Goal: Information Seeking & Learning: Learn about a topic

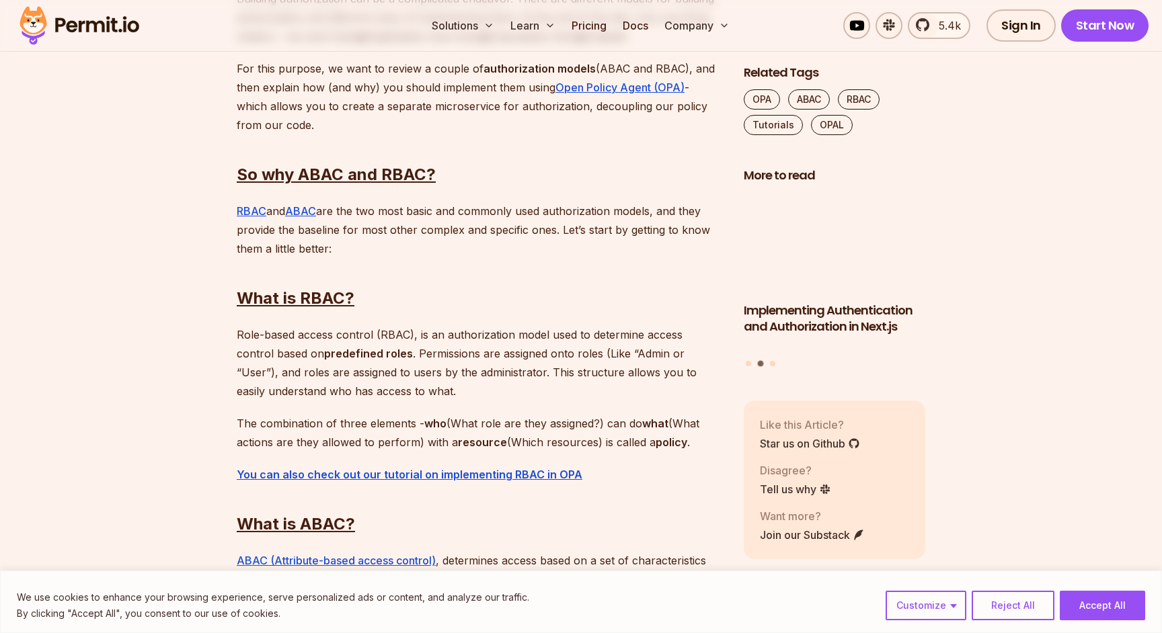
scroll to position [986, 0]
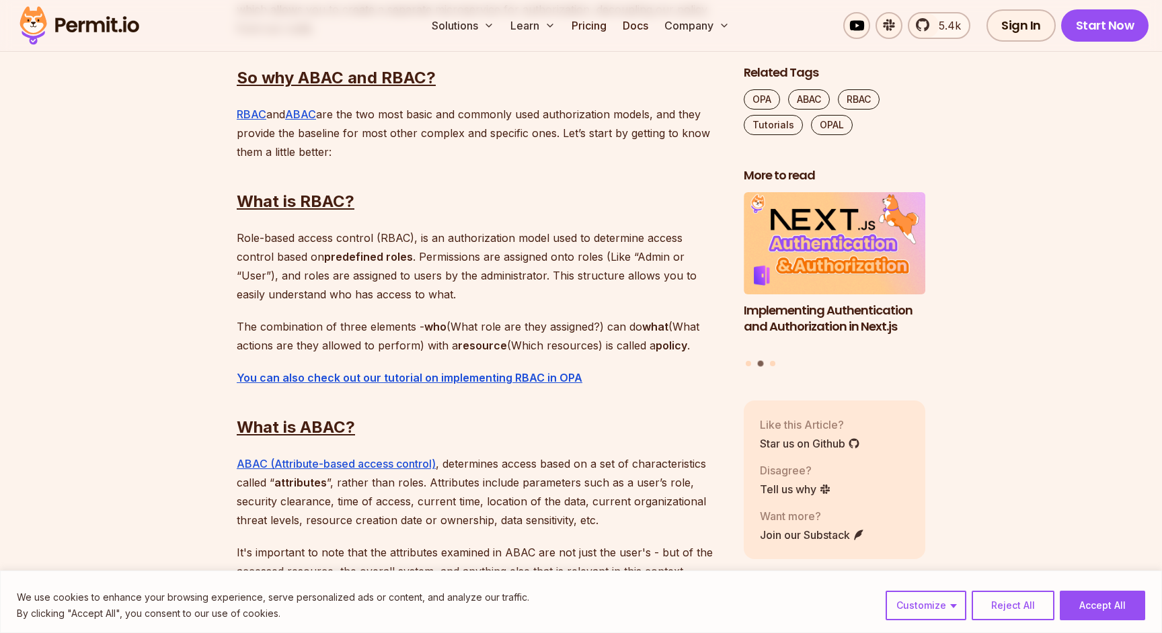
drag, startPoint x: 389, startPoint y: 292, endPoint x: 239, endPoint y: 238, distance: 159.3
click at [239, 238] on p "Role-based access control (RBAC), is an authorization model used to determine a…" at bounding box center [480, 266] width 486 height 75
drag, startPoint x: 239, startPoint y: 238, endPoint x: 372, endPoint y: 298, distance: 145.4
click at [371, 297] on p "Role-based access control (RBAC), is an authorization model used to determine a…" at bounding box center [480, 266] width 486 height 75
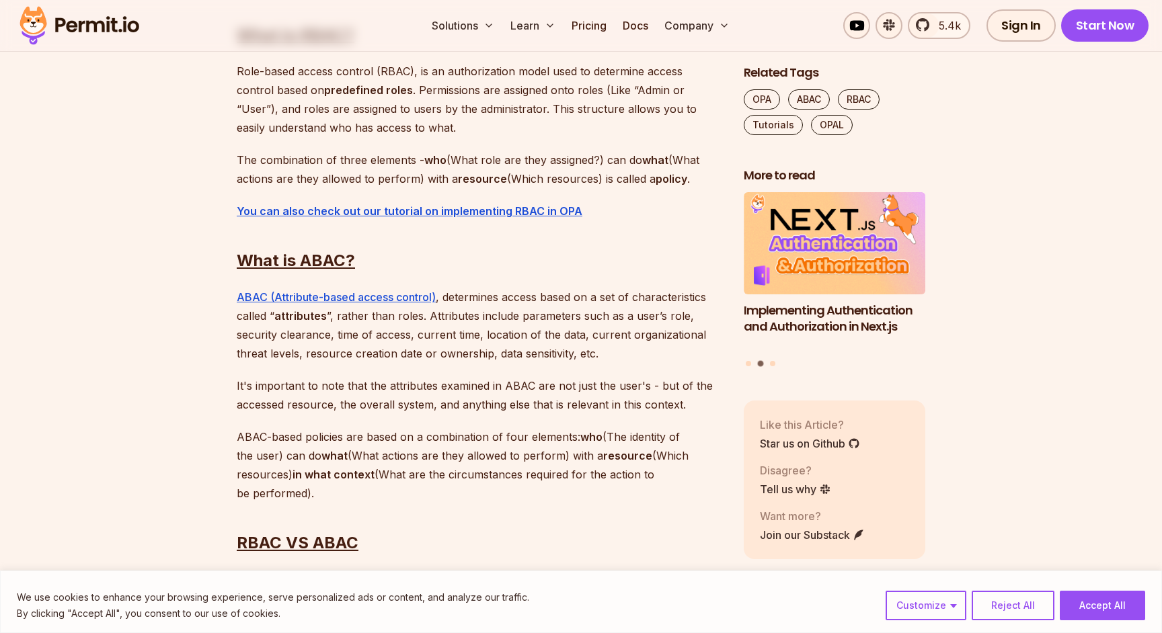
scroll to position [1159, 0]
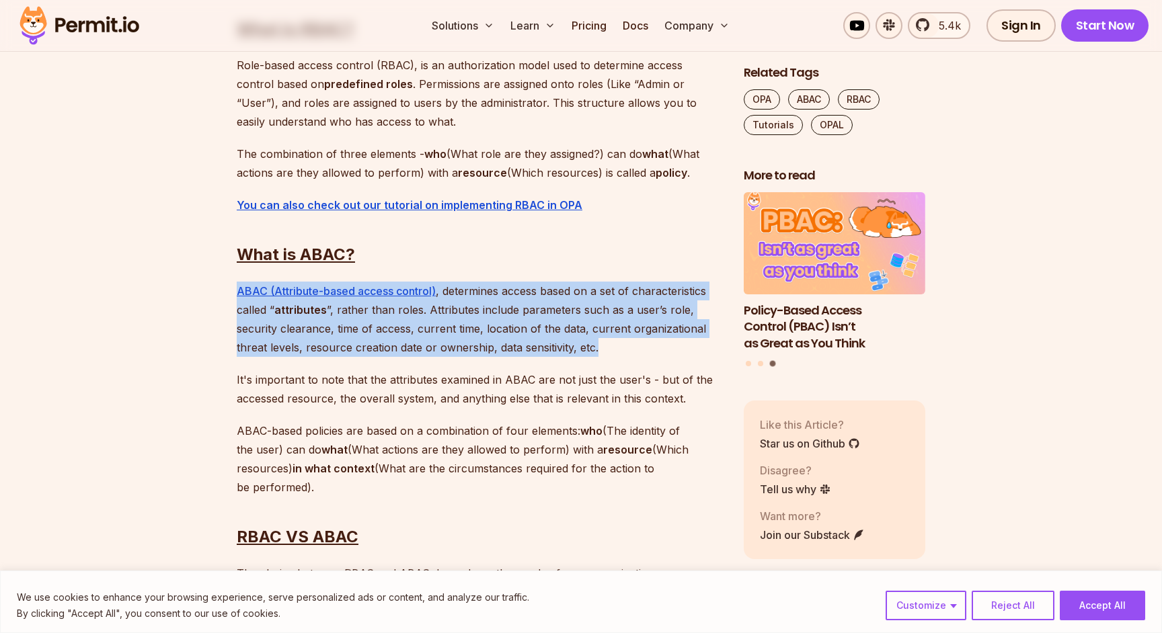
drag, startPoint x: 601, startPoint y: 350, endPoint x: 206, endPoint y: 295, distance: 398.6
drag, startPoint x: 206, startPoint y: 295, endPoint x: 619, endPoint y: 352, distance: 416.8
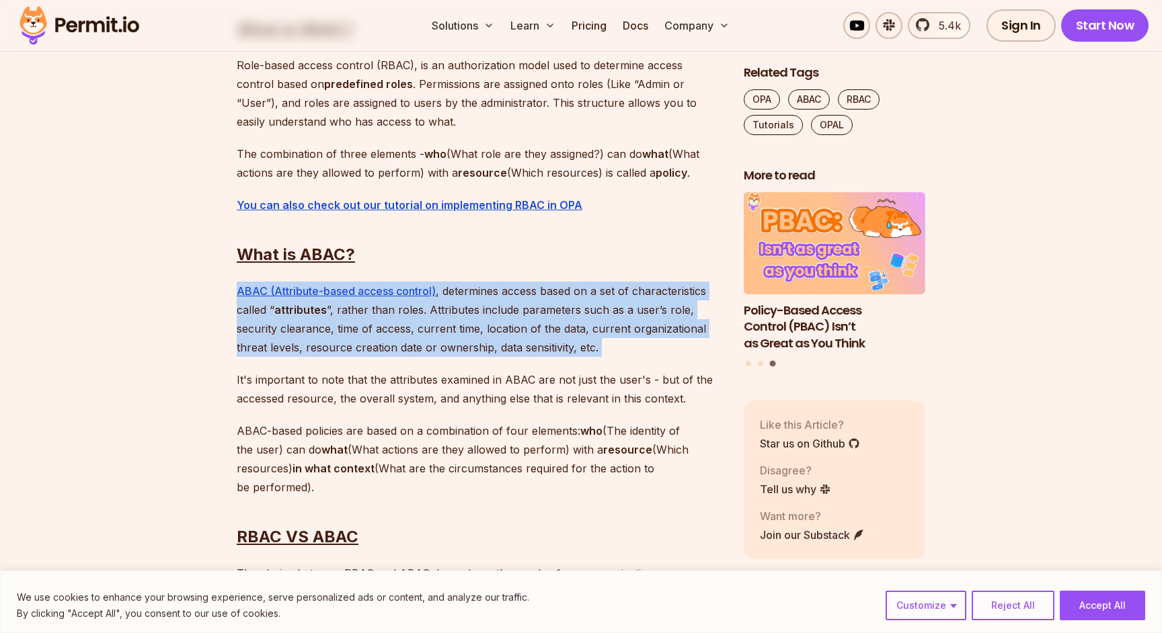
click at [619, 352] on p "ABAC (Attribute-based access control) , determines access based on a set of cha…" at bounding box center [480, 319] width 486 height 75
drag, startPoint x: 619, startPoint y: 352, endPoint x: 221, endPoint y: 297, distance: 401.9
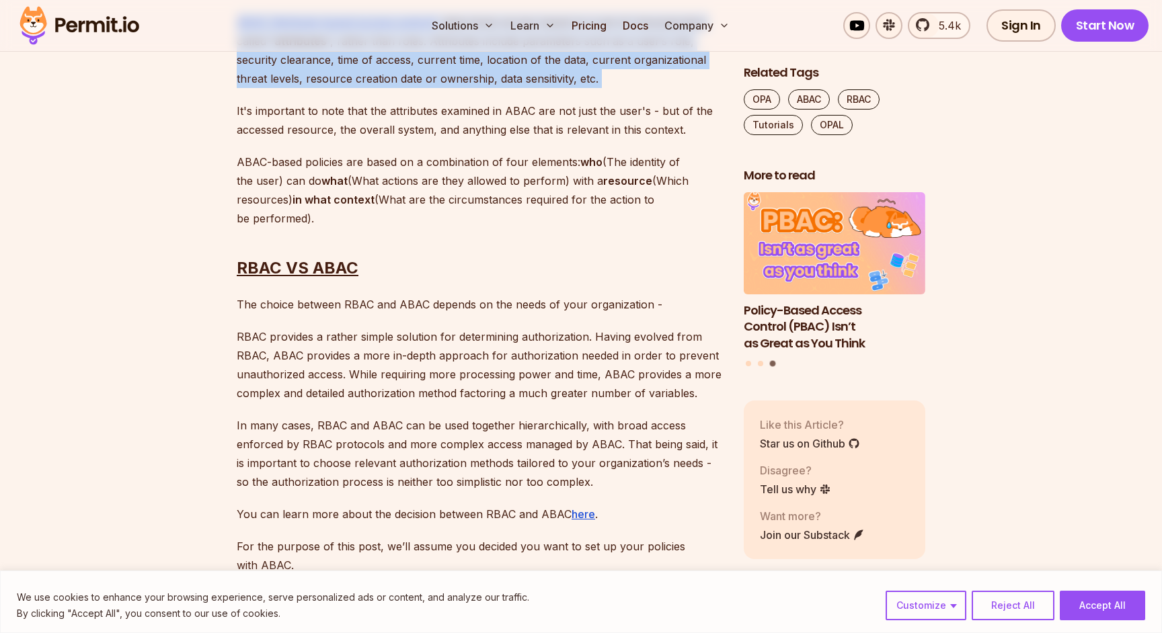
scroll to position [1434, 0]
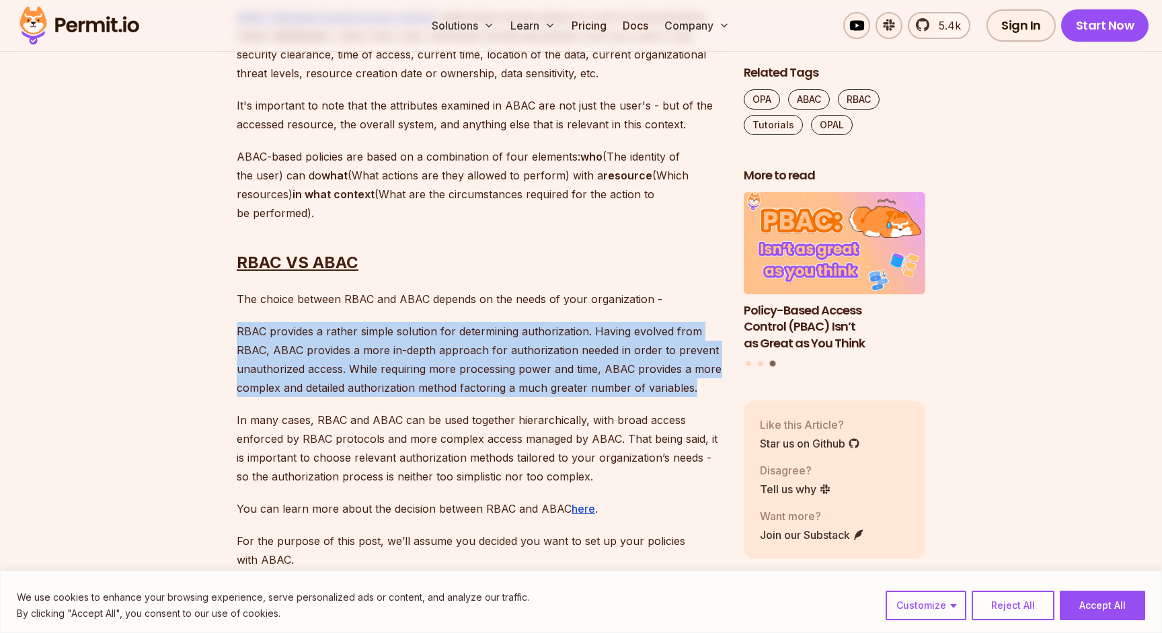
drag, startPoint x: 221, startPoint y: 326, endPoint x: 700, endPoint y: 395, distance: 483.7
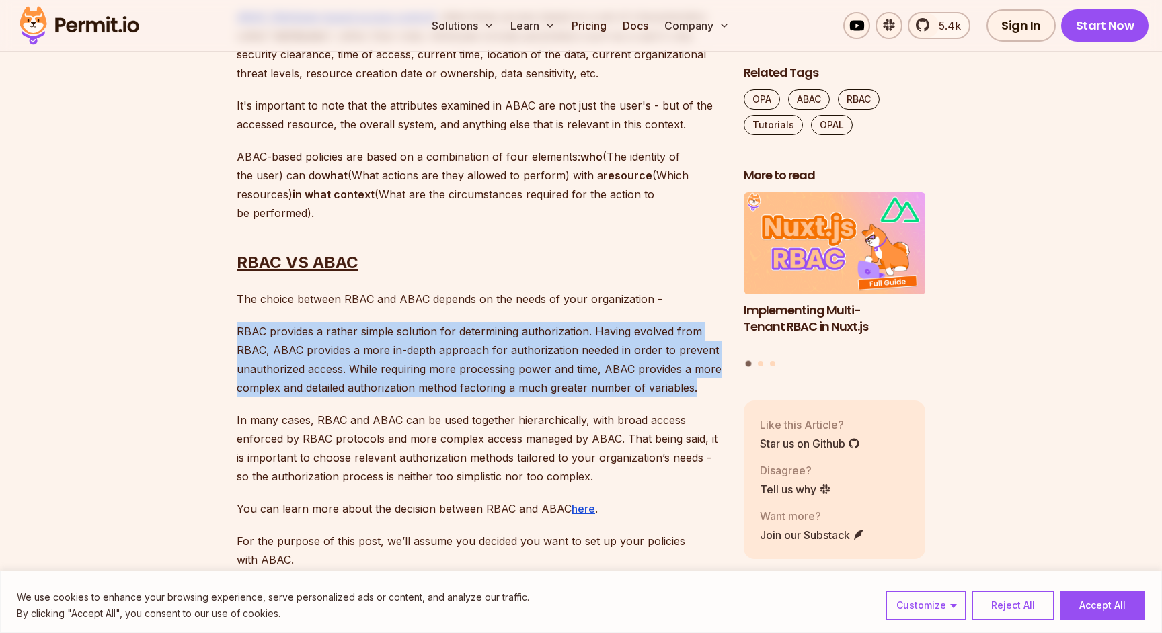
click at [700, 395] on p "RBAC provides a rather simple solution for determining authorization. Having ev…" at bounding box center [480, 359] width 486 height 75
drag, startPoint x: 700, startPoint y: 395, endPoint x: 239, endPoint y: 336, distance: 464.3
click at [239, 336] on p "RBAC provides a rather simple solution for determining authorization. Having ev…" at bounding box center [480, 359] width 486 height 75
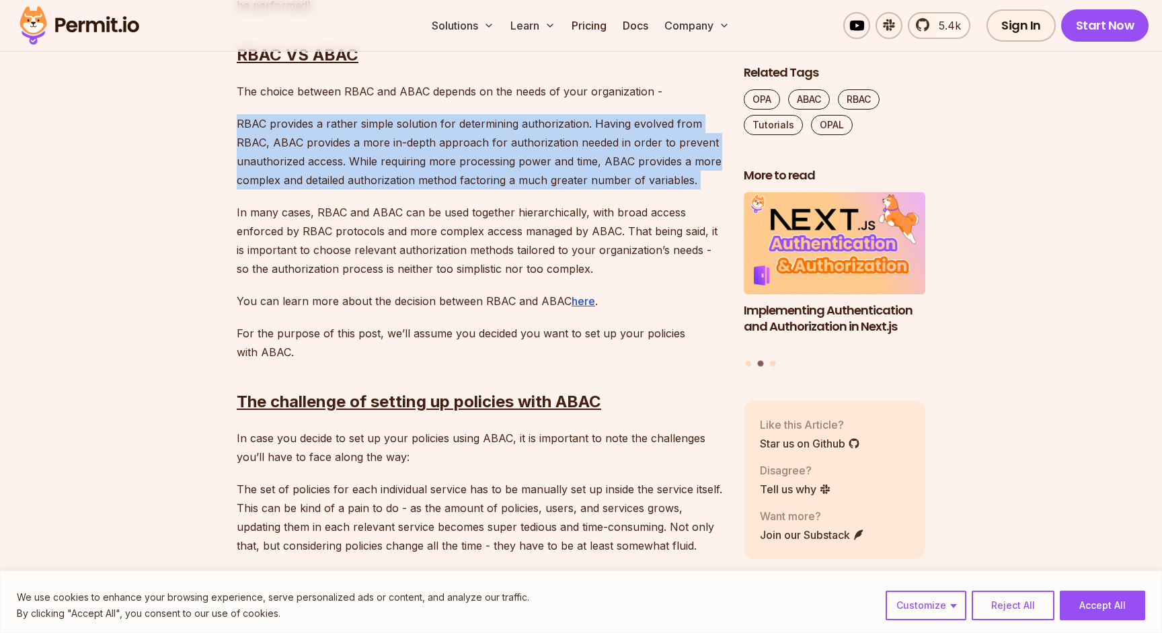
scroll to position [1643, 0]
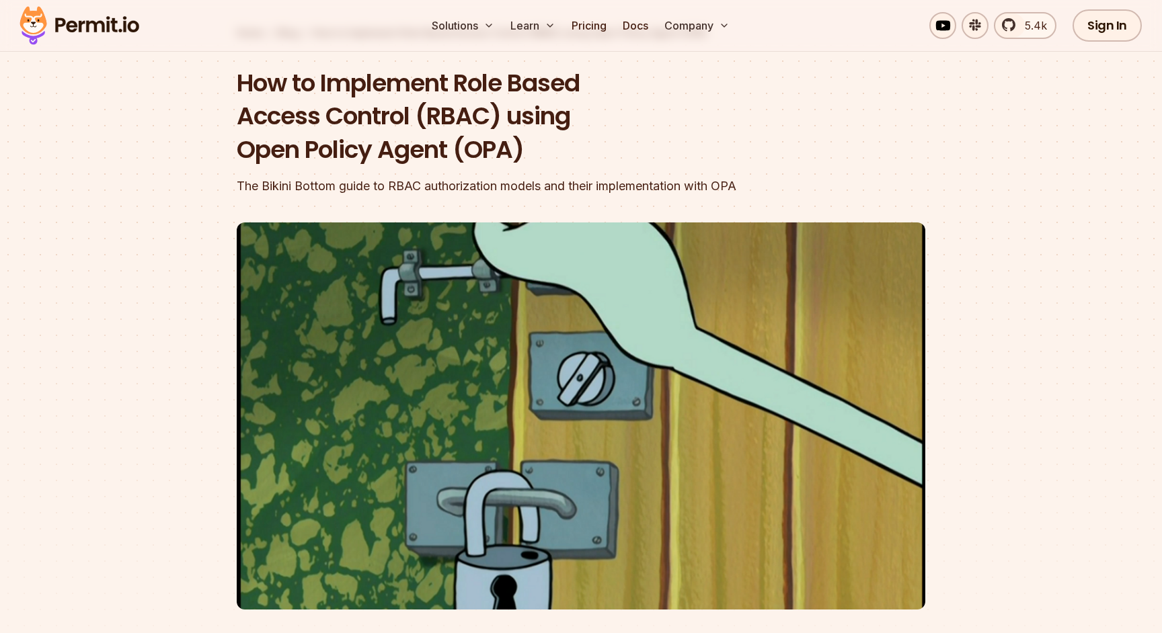
scroll to position [121, 0]
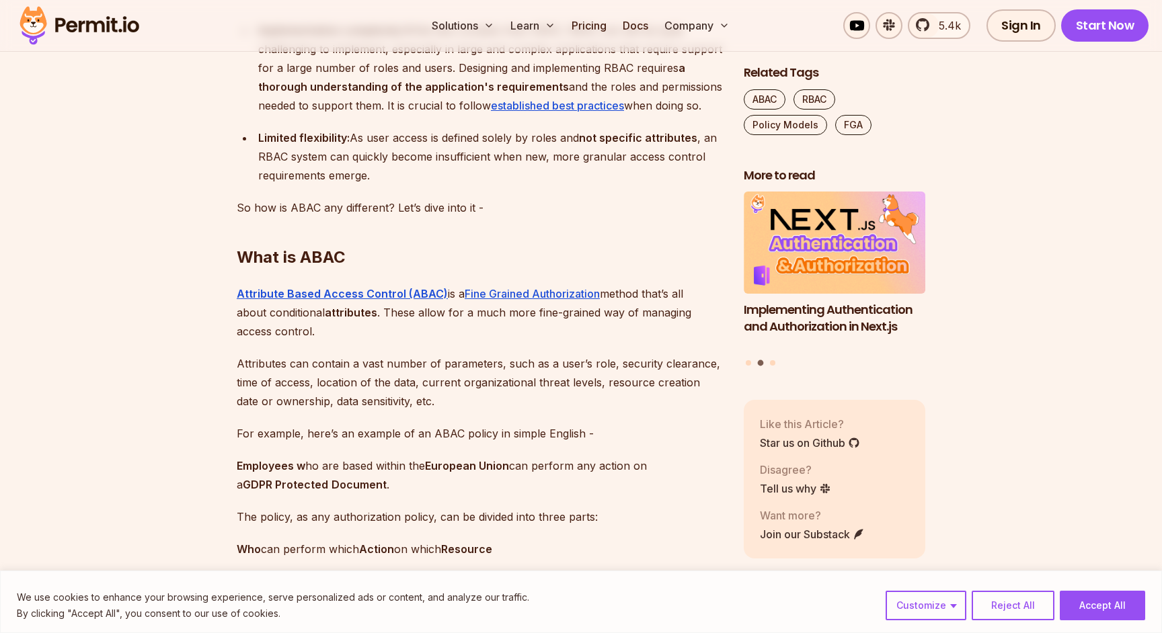
scroll to position [1715, 0]
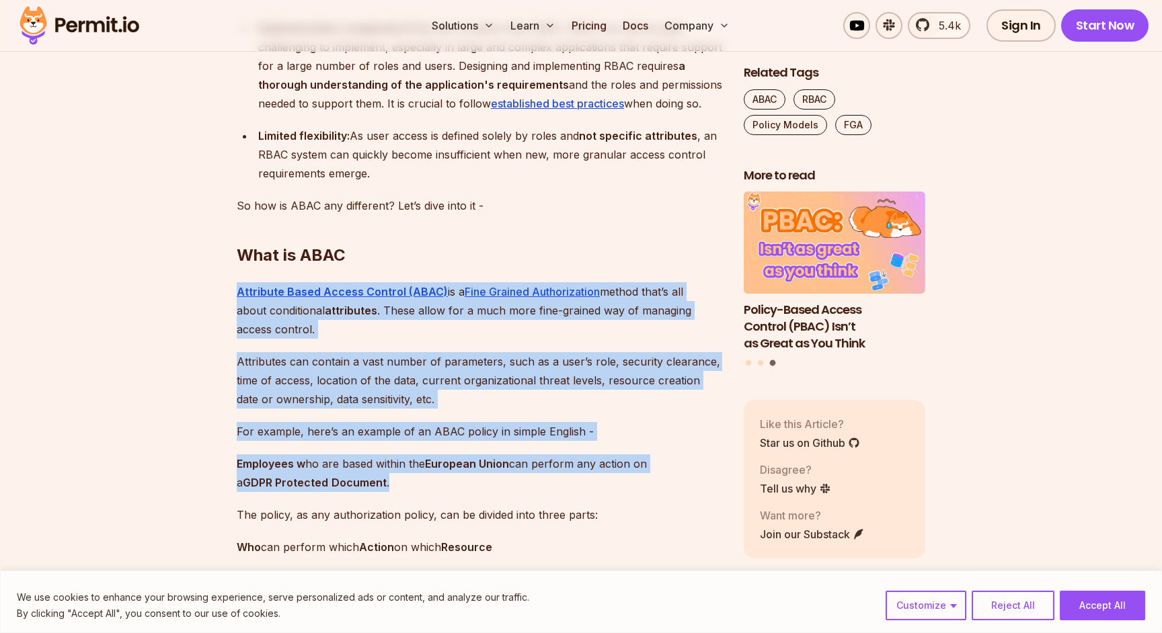
drag, startPoint x: 410, startPoint y: 503, endPoint x: 228, endPoint y: 312, distance: 264.0
drag, startPoint x: 228, startPoint y: 312, endPoint x: 447, endPoint y: 497, distance: 286.3
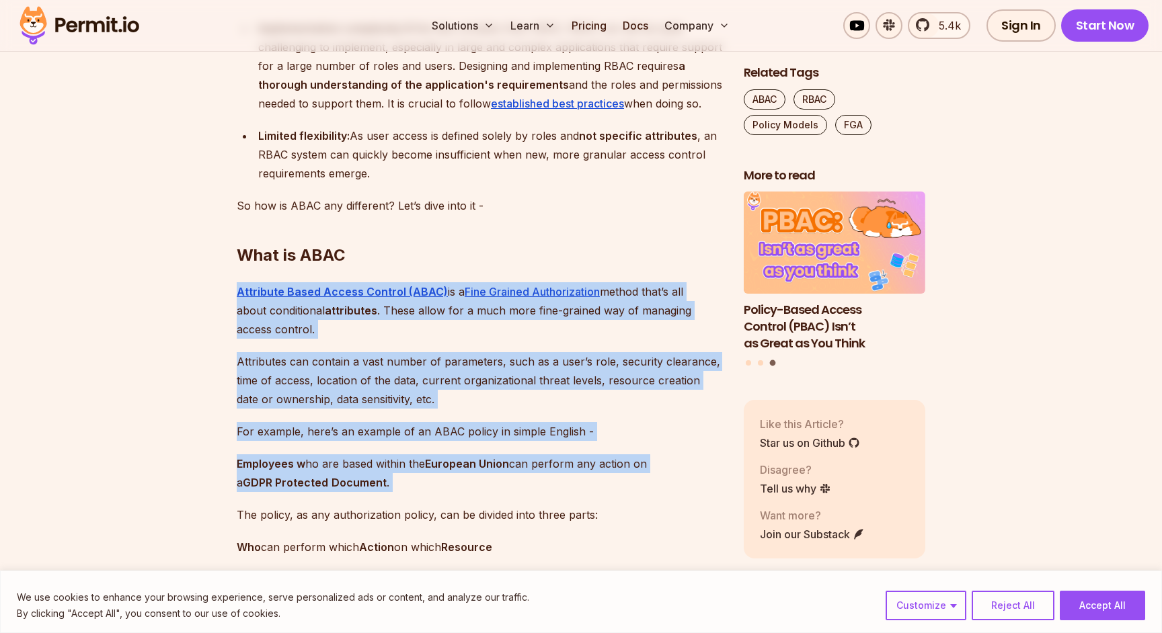
click at [447, 492] on p "Employees w ho are based within the European Union can perform any action on a …" at bounding box center [480, 474] width 486 height 38
drag, startPoint x: 447, startPoint y: 498, endPoint x: 223, endPoint y: 314, distance: 289.0
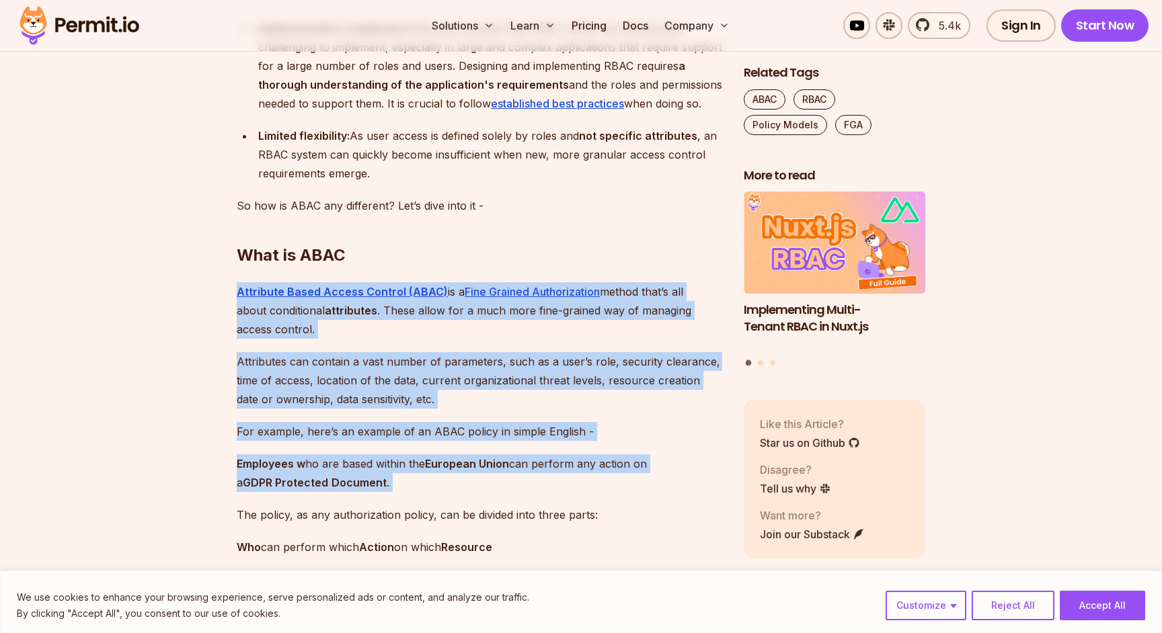
drag, startPoint x: 223, startPoint y: 314, endPoint x: 418, endPoint y: 500, distance: 269.2
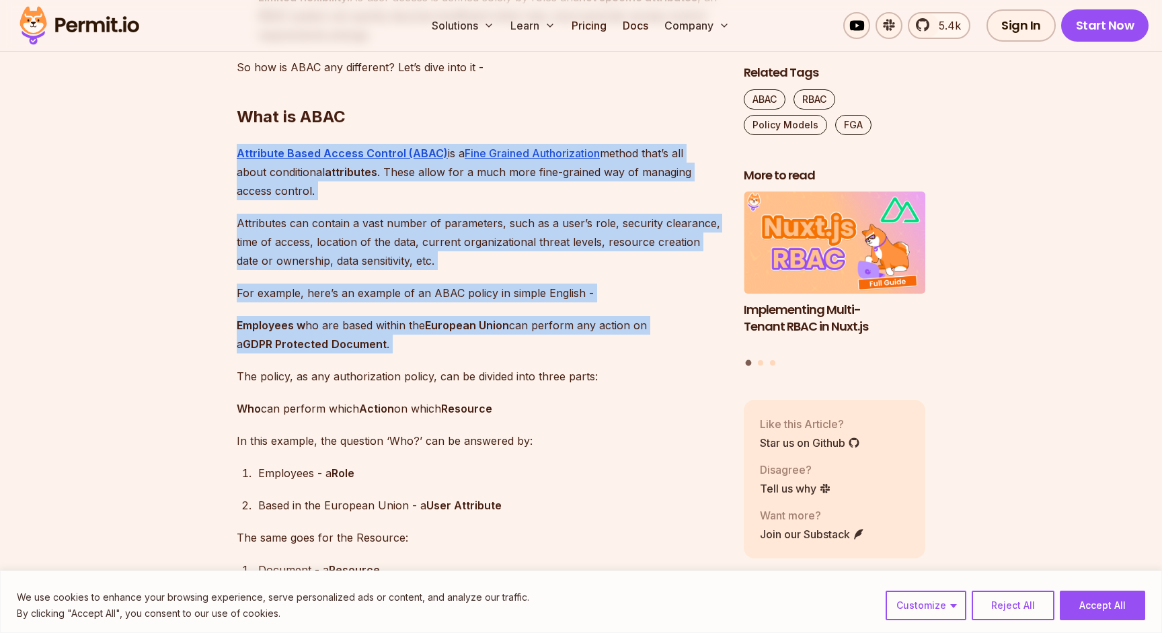
scroll to position [1855, 0]
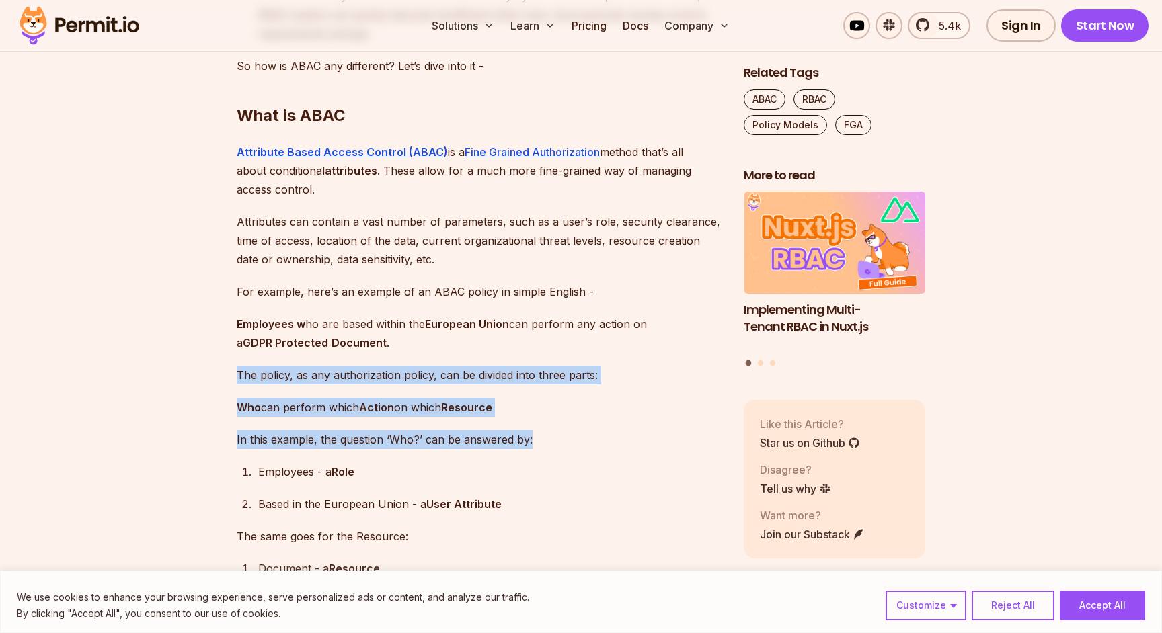
drag, startPoint x: 545, startPoint y: 459, endPoint x: 222, endPoint y: 395, distance: 329.8
drag, startPoint x: 222, startPoint y: 395, endPoint x: 522, endPoint y: 458, distance: 306.5
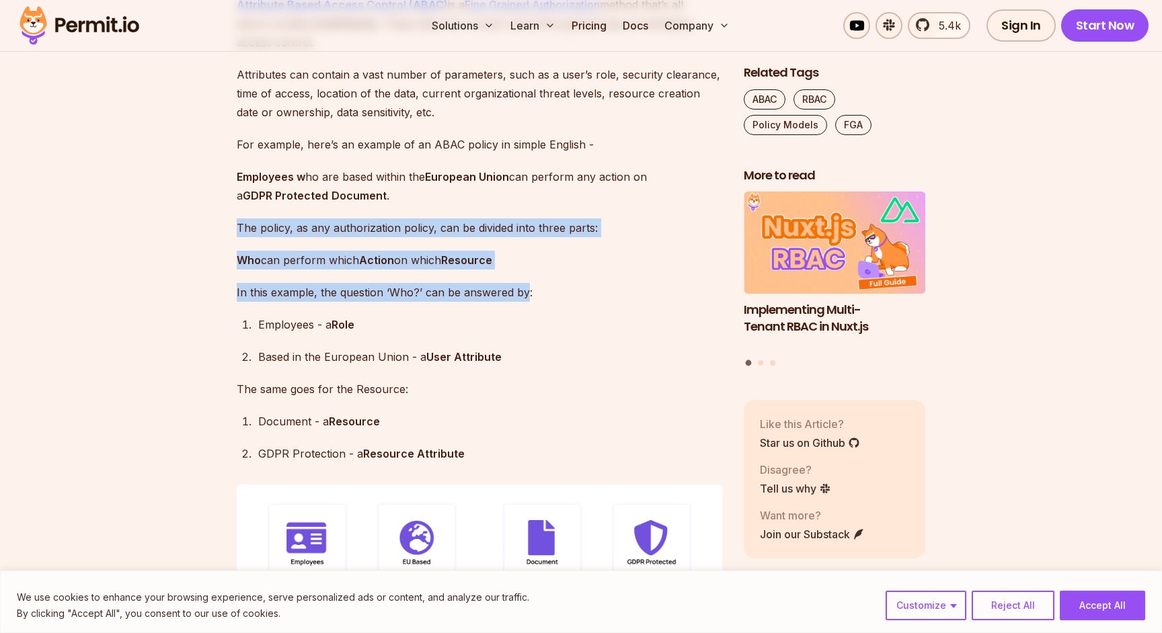
scroll to position [2003, 0]
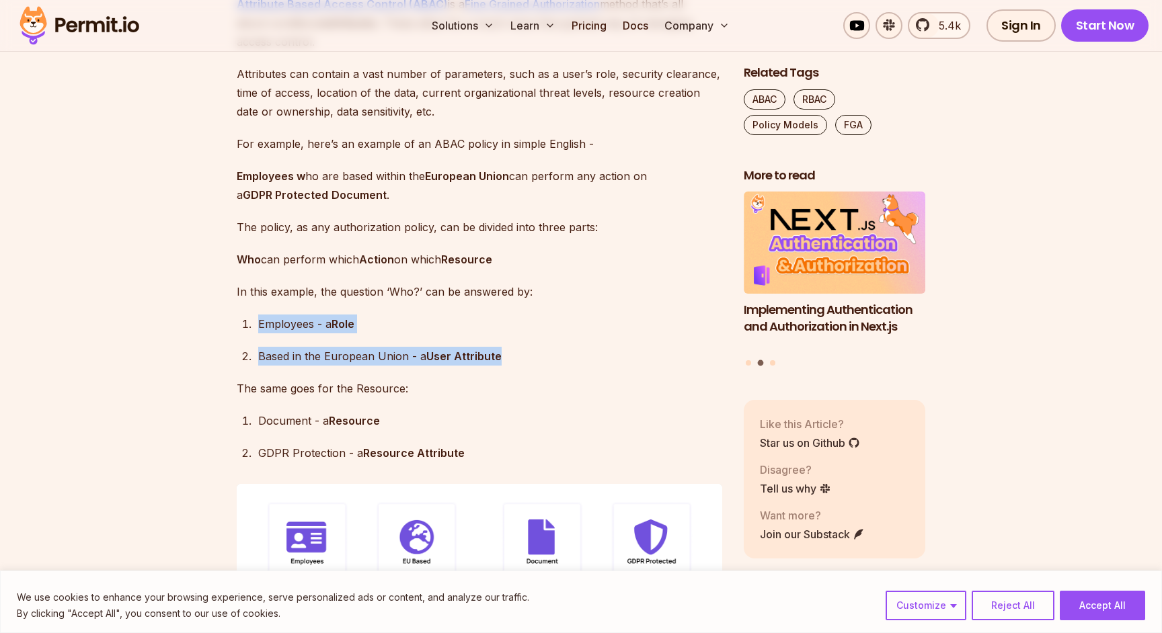
drag, startPoint x: 564, startPoint y: 384, endPoint x: 230, endPoint y: 340, distance: 336.4
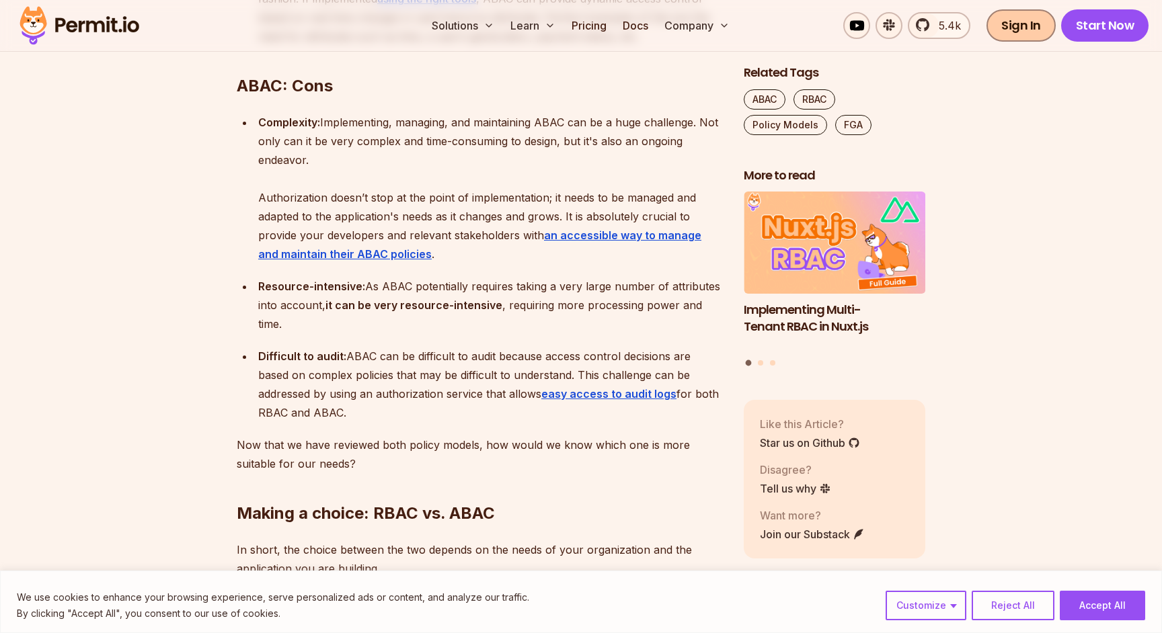
scroll to position [2877, 0]
